Goal: Task Accomplishment & Management: Complete application form

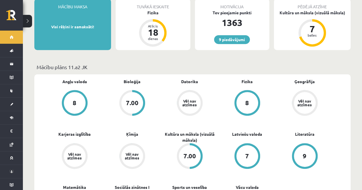
scroll to position [106, 0]
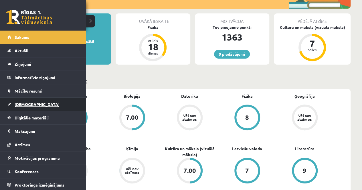
click at [20, 105] on span "[DEMOGRAPHIC_DATA]" at bounding box center [37, 104] width 45 height 5
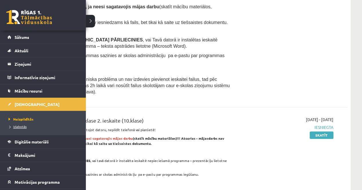
click at [15, 125] on span "Izlabotās" at bounding box center [16, 126] width 19 height 5
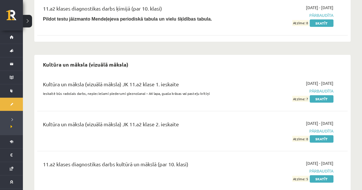
scroll to position [1148, 0]
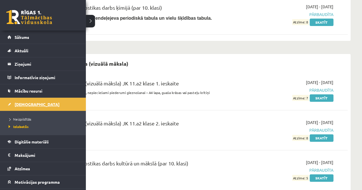
click at [26, 101] on link "[DEMOGRAPHIC_DATA]" at bounding box center [42, 104] width 71 height 13
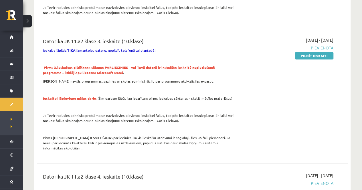
scroll to position [291, 0]
click at [326, 52] on link "Pildīt ieskaiti" at bounding box center [314, 55] width 38 height 7
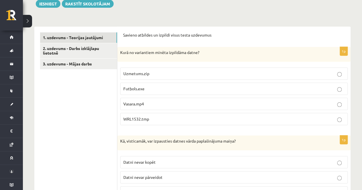
scroll to position [176, 0]
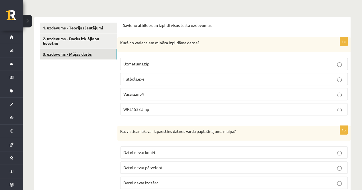
click at [72, 51] on link "3. uzdevums - Mājas darbs" at bounding box center [78, 54] width 77 height 11
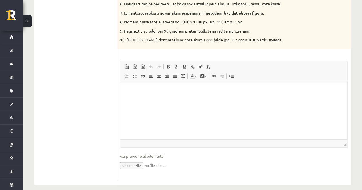
scroll to position [311, 0]
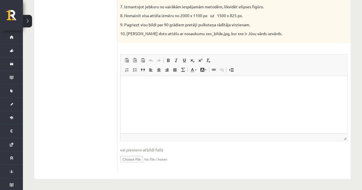
click at [130, 159] on input "file" at bounding box center [234, 159] width 228 height 12
type input "**********"
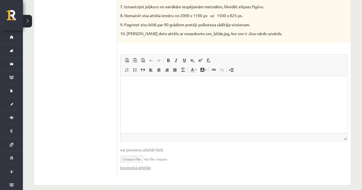
click at [164, 160] on input "file" at bounding box center [234, 159] width 228 height 12
click at [136, 159] on input "file" at bounding box center [234, 159] width 228 height 12
type input "**********"
click at [220, 168] on div "Iesniegtā atbilde" at bounding box center [234, 168] width 228 height 6
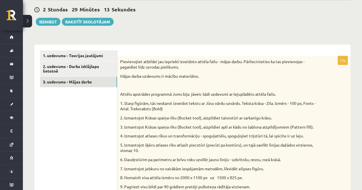
scroll to position [147, 0]
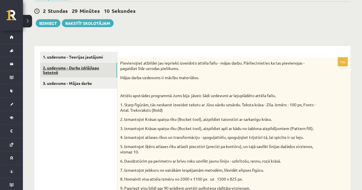
click at [80, 70] on link "2. uzdevums - Darbs izklājlapu lietotnē" at bounding box center [78, 70] width 77 height 15
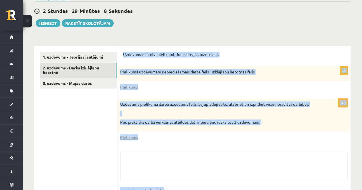
click at [164, 122] on p "Pēc praktiskā darba veikšanas atbildes datni pievieno ieskaites 2.uzdevumam." at bounding box center [219, 123] width 199 height 6
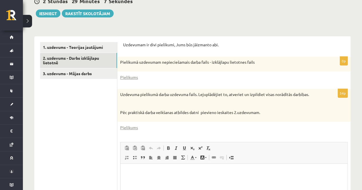
scroll to position [157, 0]
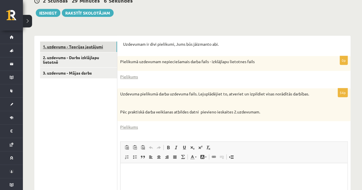
click at [69, 42] on link "1. uzdevums - Teorijas jautājumi" at bounding box center [78, 46] width 77 height 11
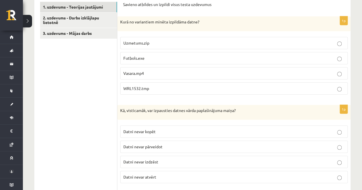
scroll to position [197, 0]
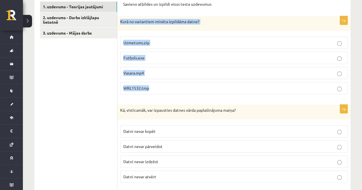
drag, startPoint x: 120, startPoint y: 21, endPoint x: 163, endPoint y: 90, distance: 81.6
click at [163, 90] on div "1p Kurā no variantiem minēta izpildāma datne? Uzmetums.zip Futbols.exe Vasara.m…" at bounding box center [233, 57] width 233 height 83
copy div "Kurā no variantiem minēta izpildāma datne? Uzmetums.zip Futbols.exe Vasara.mp4 …"
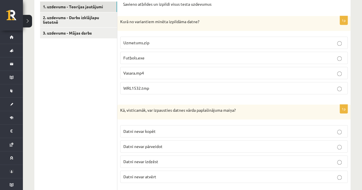
click at [184, 56] on p "Futbols.exe" at bounding box center [233, 58] width 221 height 6
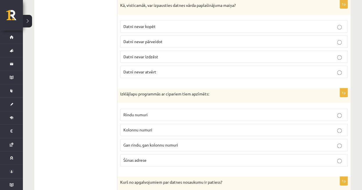
scroll to position [302, 0]
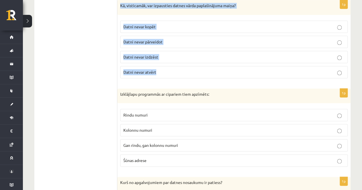
drag, startPoint x: 120, startPoint y: 4, endPoint x: 167, endPoint y: 69, distance: 80.0
click at [167, 69] on div "1p Kā, visticamāk, var izpausties datnes vārda paplašinājuma maiņa? Datni nevar…" at bounding box center [233, 41] width 233 height 83
copy div "Kā, visticamāk, var izpausties datnes vārda paplašinājuma maiņa? Datni nevar ko…"
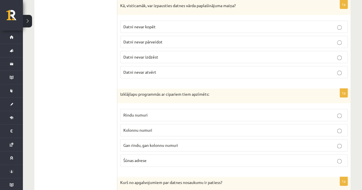
click at [139, 71] on span "Datni nevar atvērt" at bounding box center [139, 72] width 33 height 5
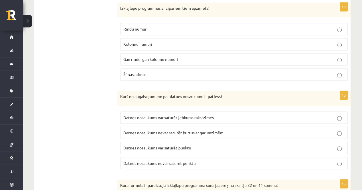
scroll to position [390, 0]
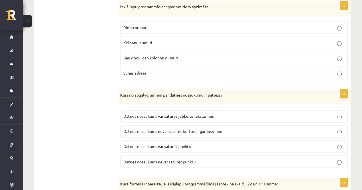
click at [186, 28] on p "Rindu numuri" at bounding box center [233, 28] width 221 height 6
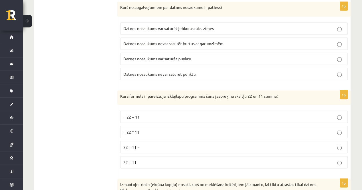
scroll to position [477, 0]
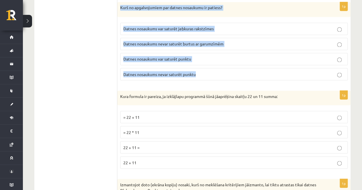
drag, startPoint x: 120, startPoint y: 6, endPoint x: 202, endPoint y: 70, distance: 103.9
click at [202, 70] on div "1p Kurš no apgalvojumiem par datnes nosaukumu ir patiess? Datnes nosaukums var …" at bounding box center [233, 43] width 233 height 83
copy div "Kurš no apgalvojumiem par datnes nosaukumu ir patiess? Datnes nosaukums var sat…"
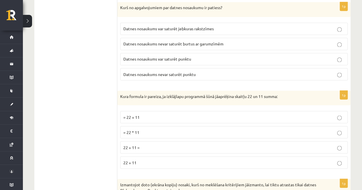
click at [148, 57] on span "Datnes nosaukums var saturēt punktu" at bounding box center [157, 58] width 68 height 5
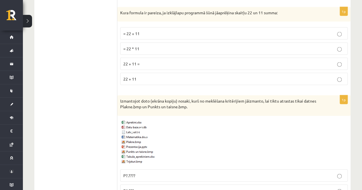
scroll to position [561, 0]
click at [162, 30] on p "= 22 + 11" at bounding box center [233, 33] width 221 height 6
drag, startPoint x: 122, startPoint y: 9, endPoint x: 134, endPoint y: 12, distance: 12.5
click at [134, 12] on p "Kura formula ir pareiza, ja izklājlapu programmā šūnā jāaprēķina skaitļu 22 un …" at bounding box center [219, 13] width 199 height 6
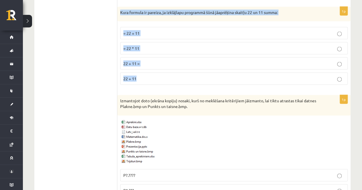
drag, startPoint x: 121, startPoint y: 9, endPoint x: 170, endPoint y: 73, distance: 80.8
click at [170, 73] on div "1p Kura formula ir pareiza, ja izklājlapu programmā šūnā jāaprēķina skaitļu 22 …" at bounding box center [233, 48] width 233 height 83
copy div "Kura formula ir pareiza, ja izklājlapu programmā šūnā jāaprēķina skaitļu 22 un …"
click at [170, 76] on p "22 + 11" at bounding box center [233, 79] width 221 height 6
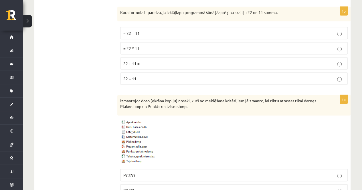
click at [147, 31] on p "= 22 + 11" at bounding box center [233, 33] width 221 height 6
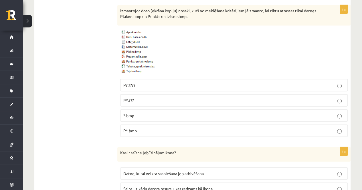
scroll to position [650, 0]
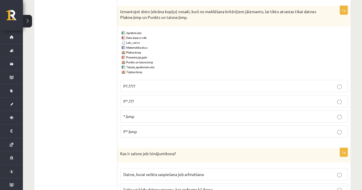
click at [134, 129] on span "P*.bmp" at bounding box center [129, 131] width 13 height 5
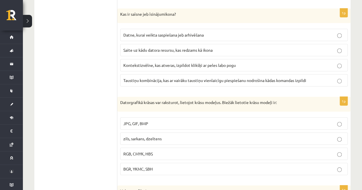
scroll to position [794, 0]
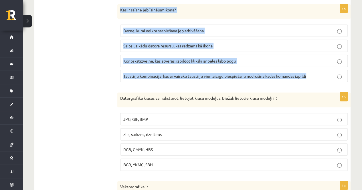
drag, startPoint x: 121, startPoint y: 5, endPoint x: 316, endPoint y: 74, distance: 206.6
click at [316, 74] on div "1p Kas ir saīsne jeb īsinājumikona? Datne, kurai veikta saspiešana jeb arhivēša…" at bounding box center [233, 45] width 233 height 83
copy div "Kas ir saīsne jeb īsinājumikona? Datne, kurai veikta saspiešana jeb arhivēšana …"
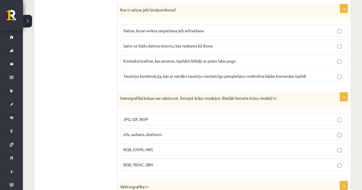
click at [85, 58] on ul "1. uzdevums - Teorijas jautājumi 2. uzdevums - Darbs izklājlapu lietotnē 3. uzd…" at bounding box center [78, 10] width 77 height 1212
click at [142, 43] on span "Saite uz kādu datora resursu, kas redzams kā ikona" at bounding box center [167, 45] width 89 height 5
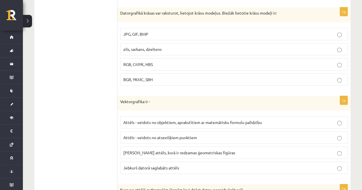
scroll to position [883, 0]
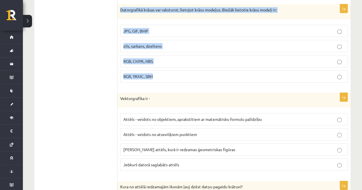
drag, startPoint x: 120, startPoint y: 5, endPoint x: 168, endPoint y: 69, distance: 80.2
click at [168, 69] on div "1p Datorgrafikā krāsas var raksturot, lietojot krāsu modeļus. Biežāk lietotie k…" at bounding box center [233, 45] width 233 height 83
copy div "Datorgrafikā krāsas var raksturot, lietojot krāsu modeļus. Biežāk lietotie krās…"
click at [137, 59] on span "RGB, CMYK, HBS" at bounding box center [137, 61] width 29 height 5
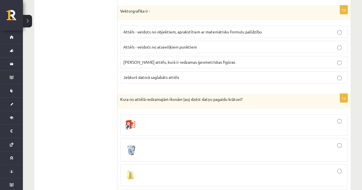
scroll to position [971, 0]
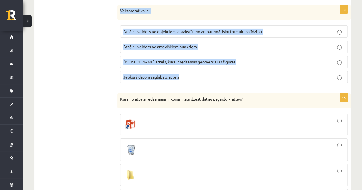
drag, startPoint x: 120, startPoint y: 4, endPoint x: 199, endPoint y: 70, distance: 102.4
click at [199, 70] on div "1p Vektorgrafika ir - Attēls - veidots no objektiem, aprakstītiem ar matemātisk…" at bounding box center [233, 46] width 233 height 83
copy div "Vektorgrafika ir - Attēls - veidots no objektiem, aprakstītiem ar matemātisku f…"
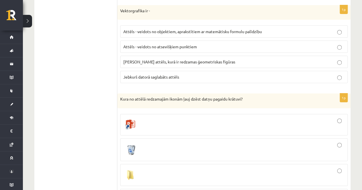
click at [165, 29] on span "Attēls - veidots no objektiem, aprakstītiem ar matemātisku formulu palīdzību" at bounding box center [192, 31] width 139 height 5
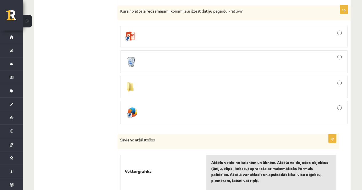
scroll to position [1058, 0]
click at [155, 54] on div at bounding box center [233, 62] width 221 height 17
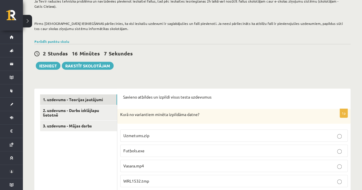
scroll to position [105, 0]
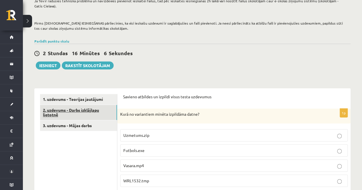
click at [76, 108] on link "2. uzdevums - Darbs izklājlapu lietotnē" at bounding box center [78, 112] width 77 height 15
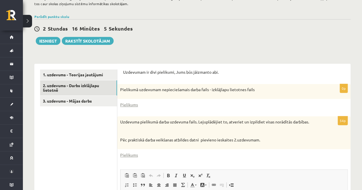
scroll to position [131, 0]
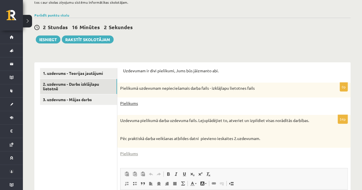
click at [129, 104] on link "Pielikums" at bounding box center [129, 103] width 18 height 6
click at [128, 155] on link "Pielikums" at bounding box center [129, 154] width 18 height 6
